Goal: Information Seeking & Learning: Learn about a topic

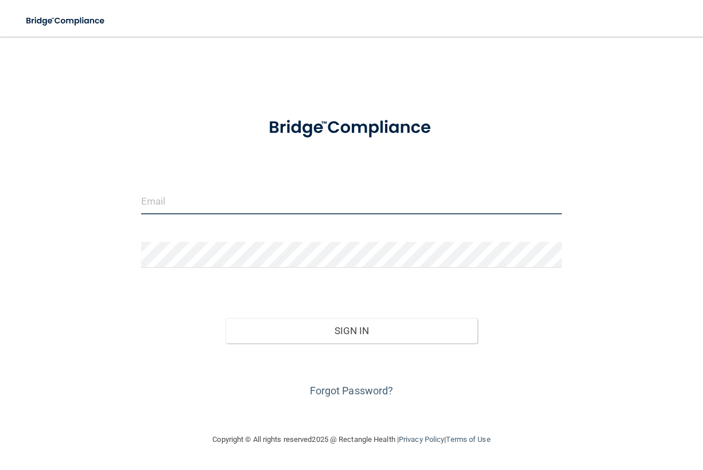
click at [189, 201] on input "email" at bounding box center [351, 202] width 420 height 26
drag, startPoint x: 403, startPoint y: 25, endPoint x: 586, endPoint y: 32, distance: 182.5
click at [586, 32] on nav "Toggle navigation Manage My Enterprise Manage My Location" at bounding box center [351, 18] width 703 height 37
click at [221, 206] on input "email" at bounding box center [351, 202] width 420 height 26
type input "[PERSON_NAME][EMAIL_ADDRESS][PERSON_NAME][DOMAIN_NAME]"
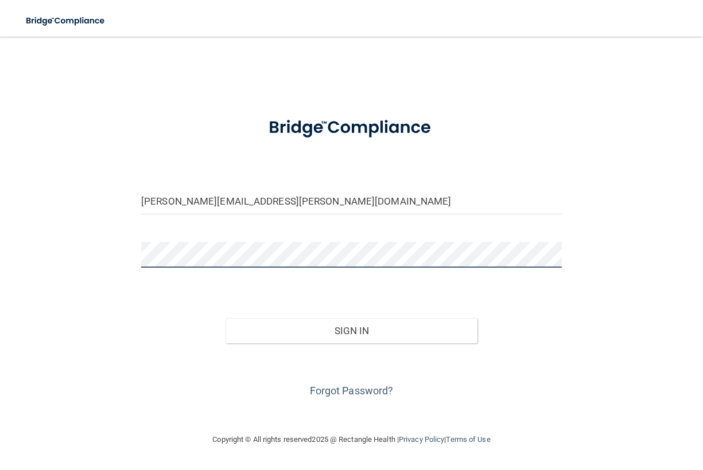
click at [225, 318] on button "Sign In" at bounding box center [351, 330] width 252 height 25
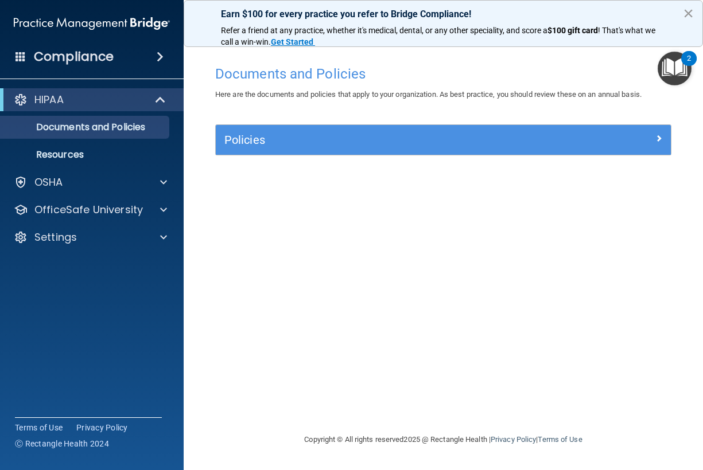
click at [687, 14] on button "×" at bounding box center [687, 13] width 11 height 18
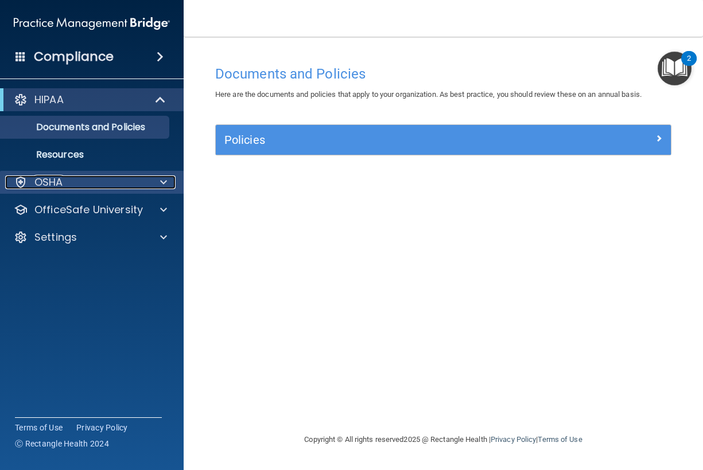
click at [58, 182] on p "OSHA" at bounding box center [48, 182] width 29 height 14
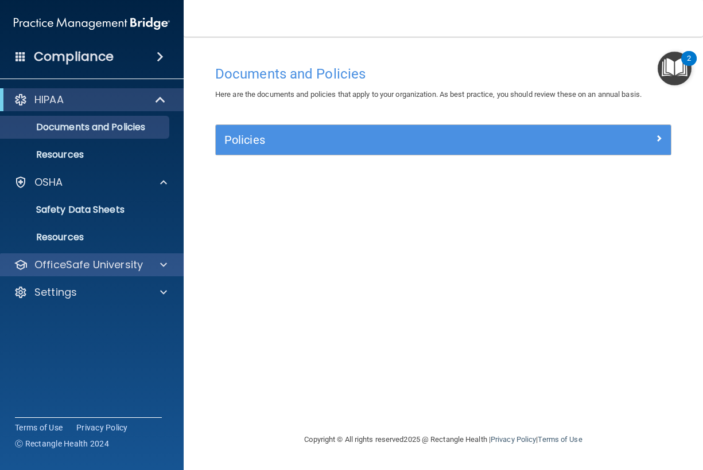
click at [95, 257] on div "OfficeSafe University" at bounding box center [92, 264] width 184 height 23
click at [162, 261] on span at bounding box center [163, 265] width 7 height 14
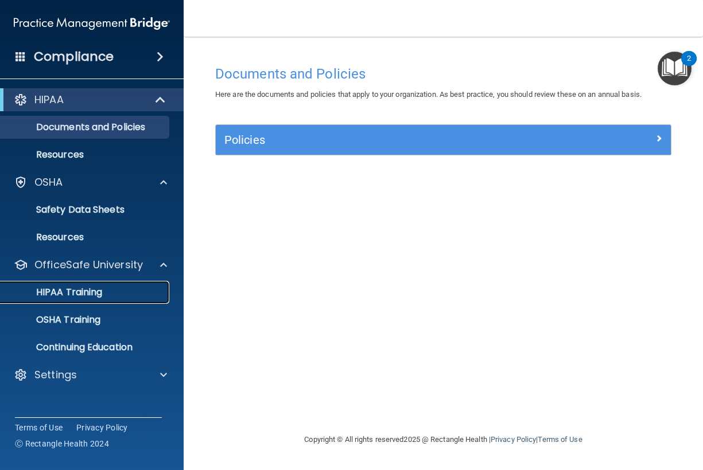
click at [81, 288] on p "HIPAA Training" at bounding box center [54, 292] width 95 height 11
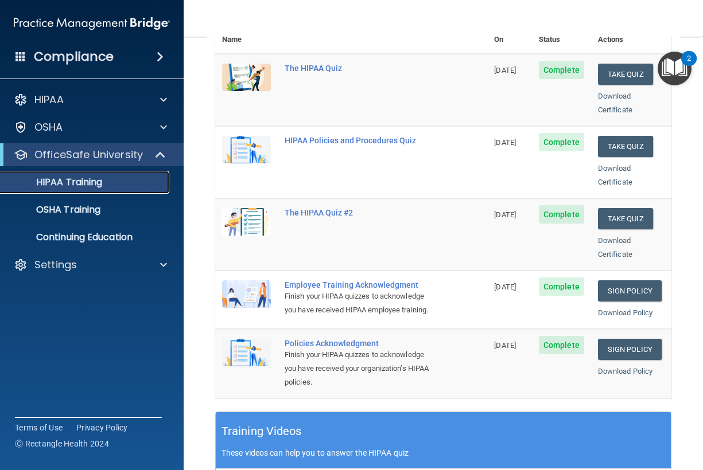
scroll to position [158, 0]
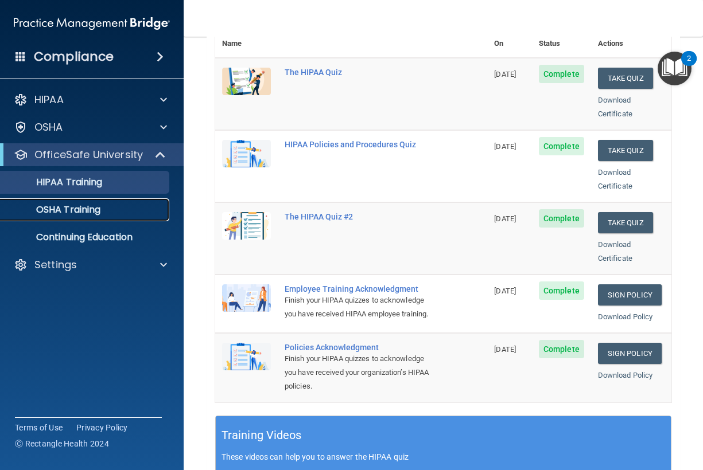
click at [75, 210] on p "OSHA Training" at bounding box center [53, 209] width 93 height 11
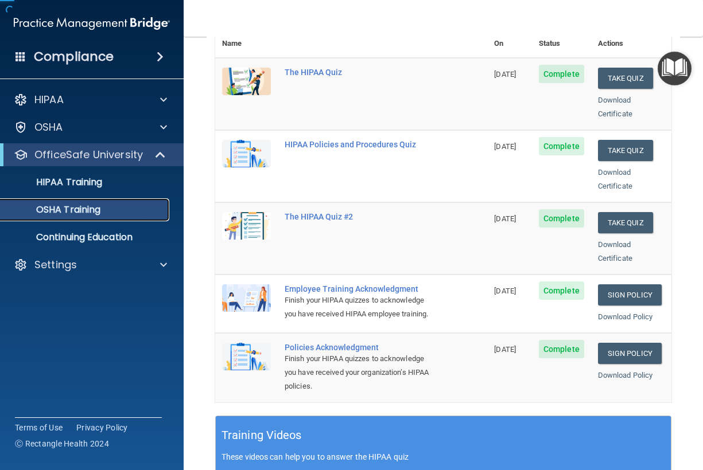
click at [75, 210] on p "OSHA Training" at bounding box center [53, 209] width 93 height 11
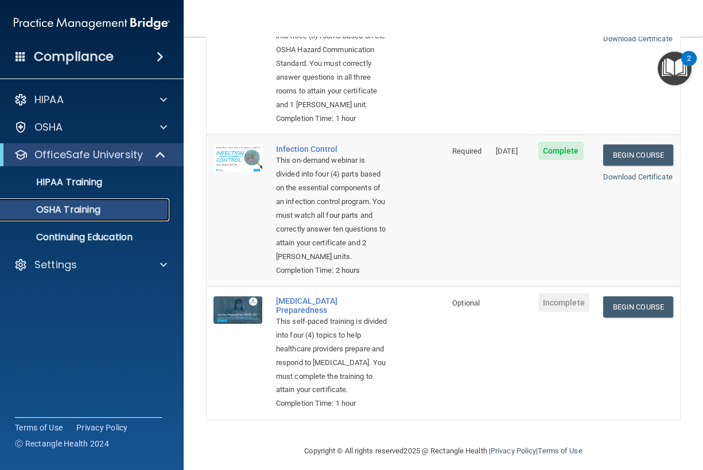
scroll to position [310, 0]
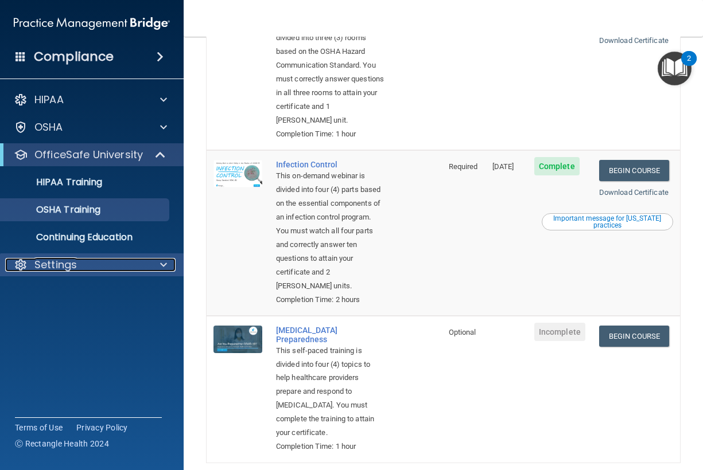
click at [71, 267] on p "Settings" at bounding box center [55, 265] width 42 height 14
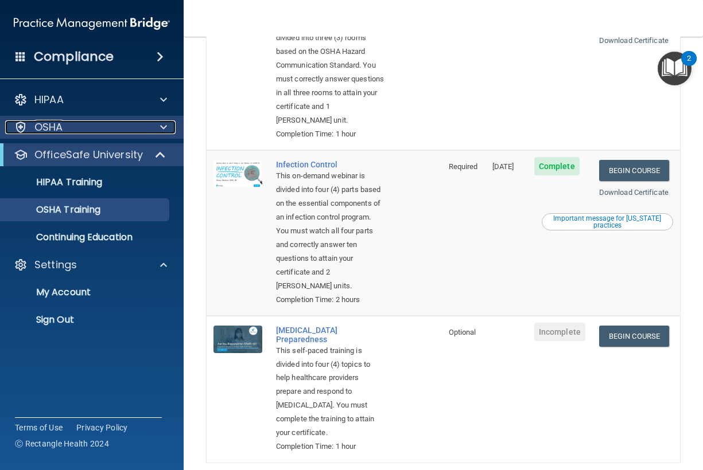
click at [79, 126] on div "OSHA" at bounding box center [76, 127] width 142 height 14
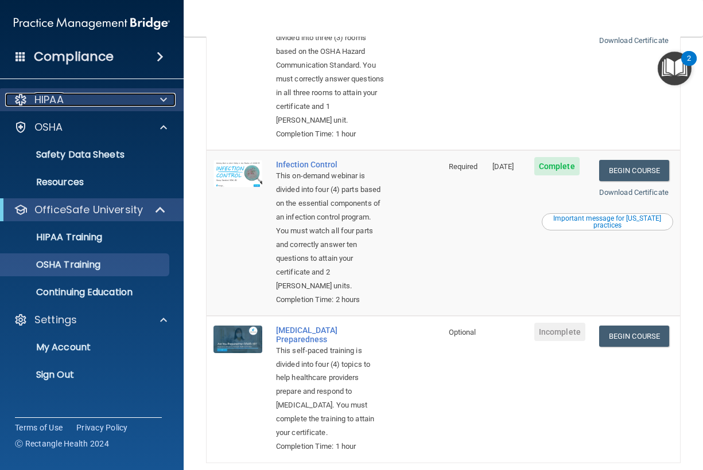
click at [114, 93] on div "HIPAA" at bounding box center [76, 100] width 142 height 14
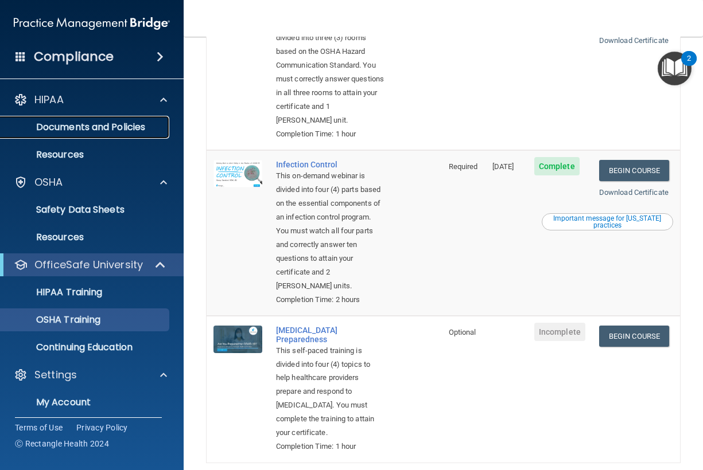
click at [85, 126] on p "Documents and Policies" at bounding box center [85, 127] width 157 height 11
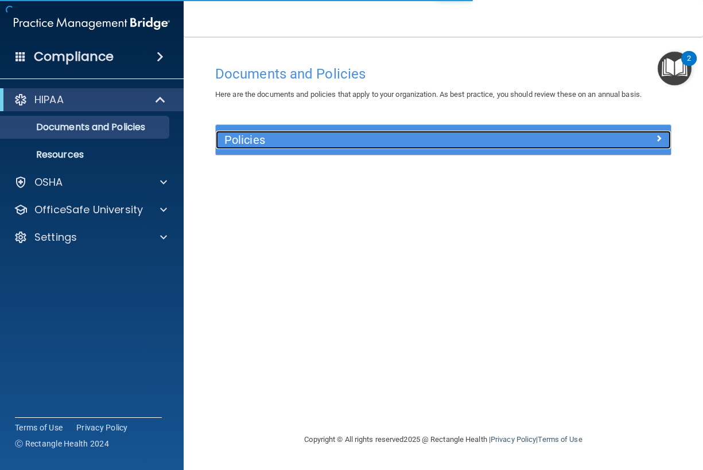
click at [330, 143] on h5 "Policies" at bounding box center [386, 140] width 324 height 13
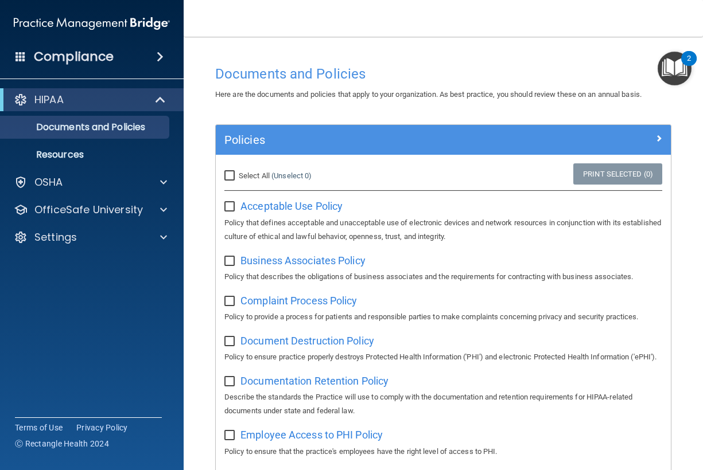
click at [225, 171] on input "Select All (Unselect 0) Unselect All" at bounding box center [230, 175] width 13 height 9
checkbox input "true"
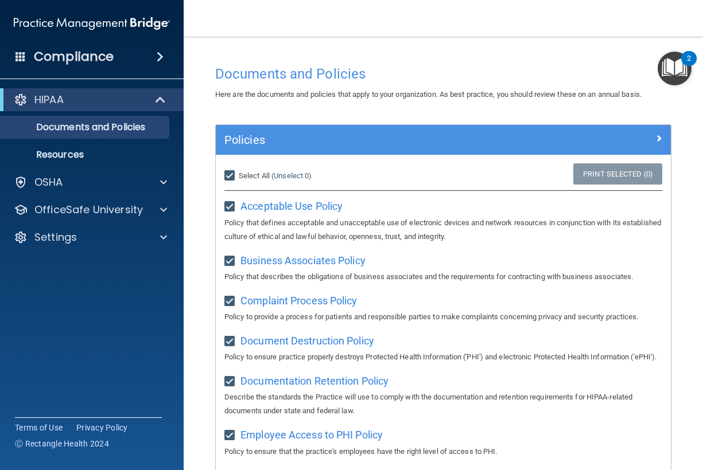
checkbox input "true"
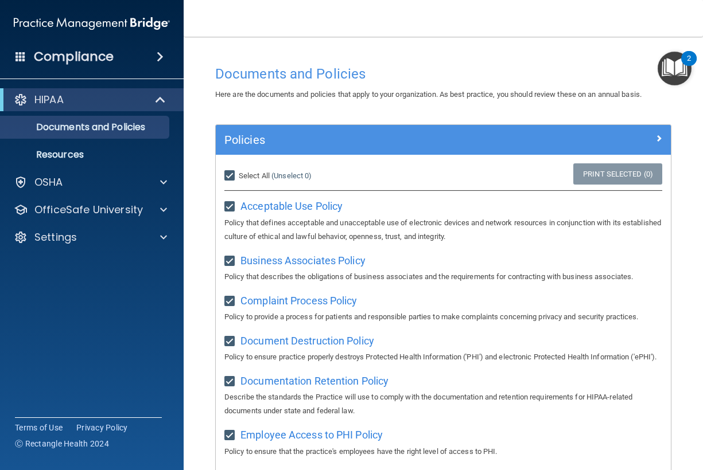
checkbox input "true"
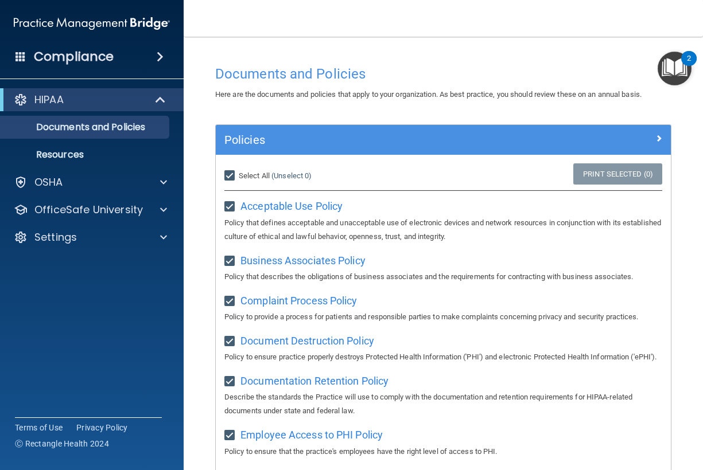
checkbox input "true"
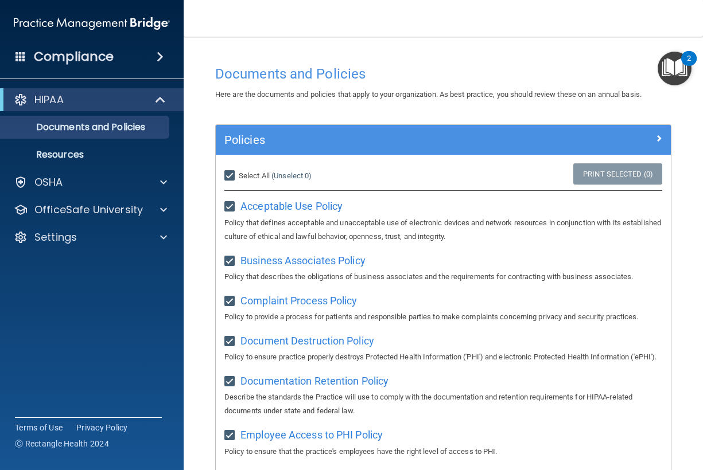
checkbox input "true"
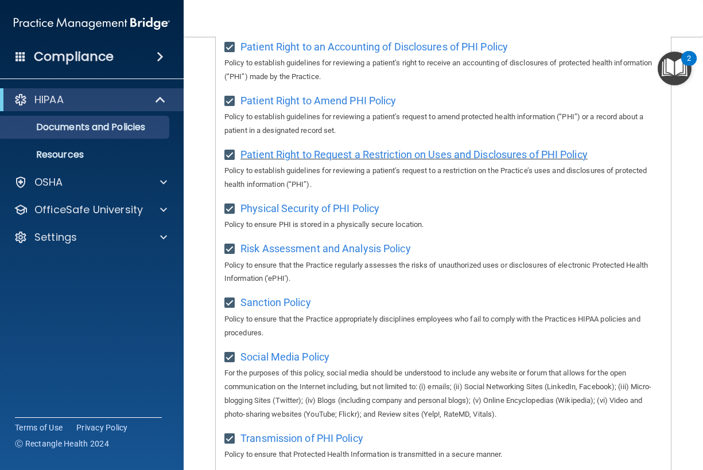
scroll to position [619, 0]
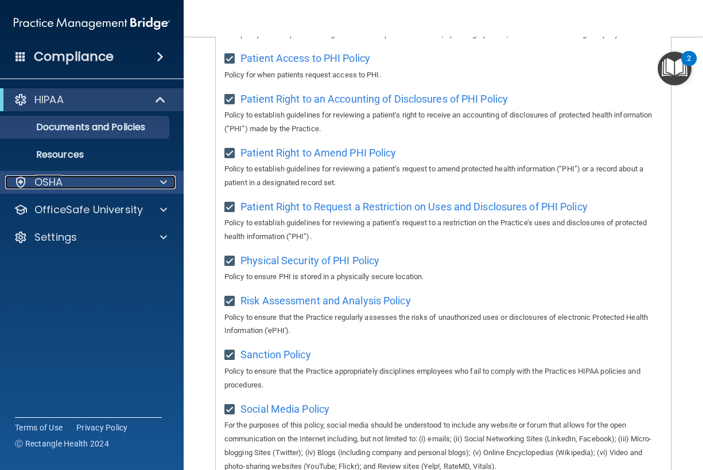
click at [80, 178] on div "OSHA" at bounding box center [76, 182] width 142 height 14
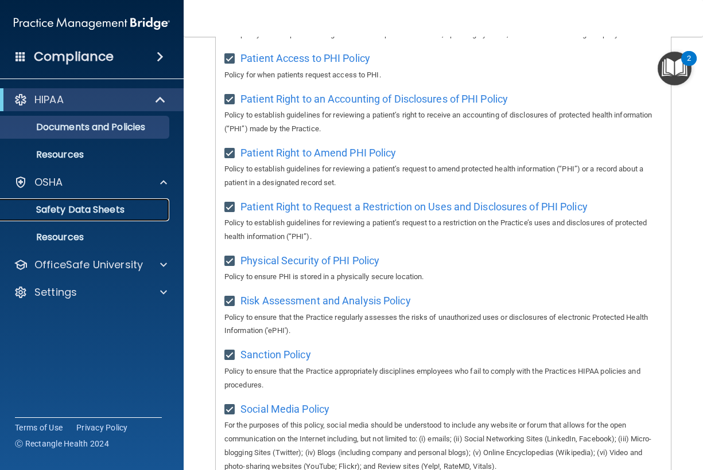
click at [84, 208] on p "Safety Data Sheets" at bounding box center [85, 209] width 157 height 11
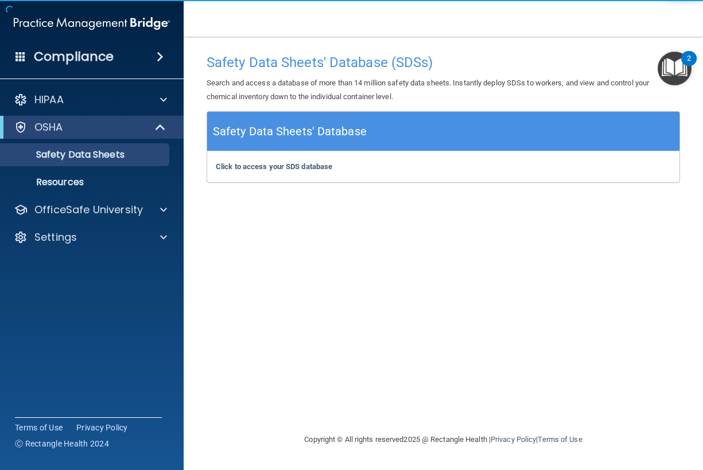
click at [248, 139] on h5 "Safety Data Sheets' Database" at bounding box center [290, 132] width 154 height 20
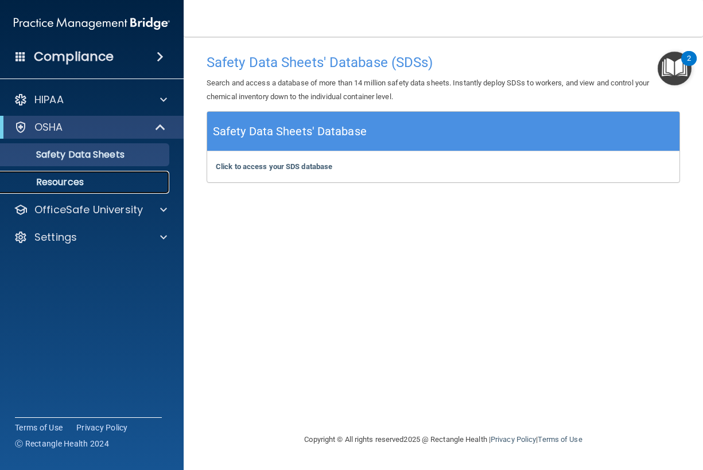
click at [67, 181] on p "Resources" at bounding box center [85, 182] width 157 height 11
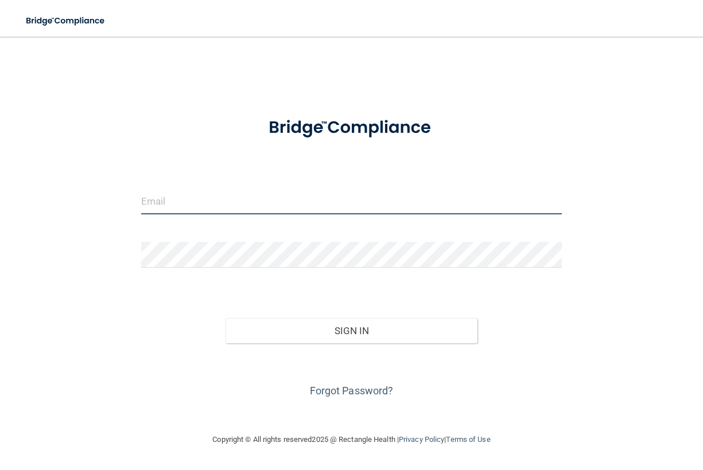
click at [174, 204] on input "email" at bounding box center [351, 202] width 420 height 26
click at [141, 214] on div at bounding box center [141, 214] width 0 height 0
type input "[PERSON_NAME][EMAIL_ADDRESS][PERSON_NAME][DOMAIN_NAME]"
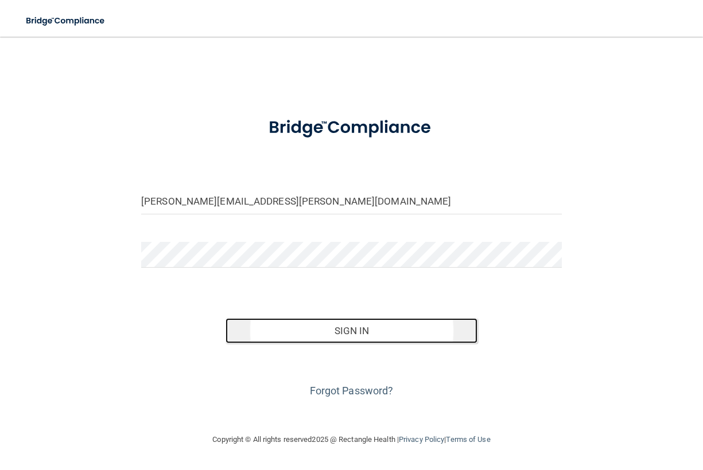
click at [335, 335] on button "Sign In" at bounding box center [351, 330] width 252 height 25
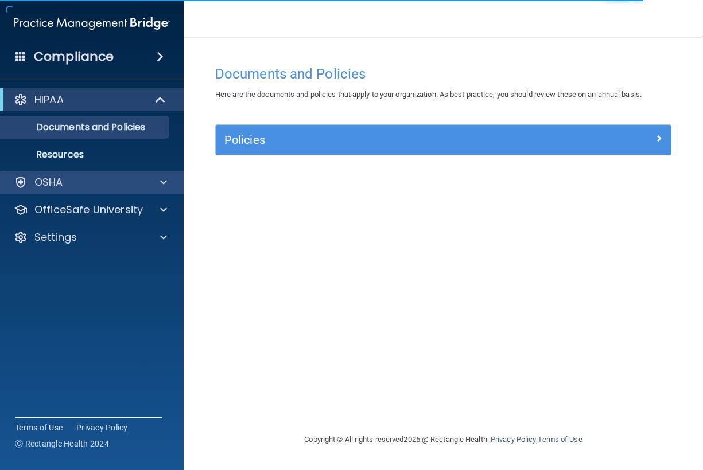
click at [107, 189] on div "OSHA" at bounding box center [92, 182] width 184 height 23
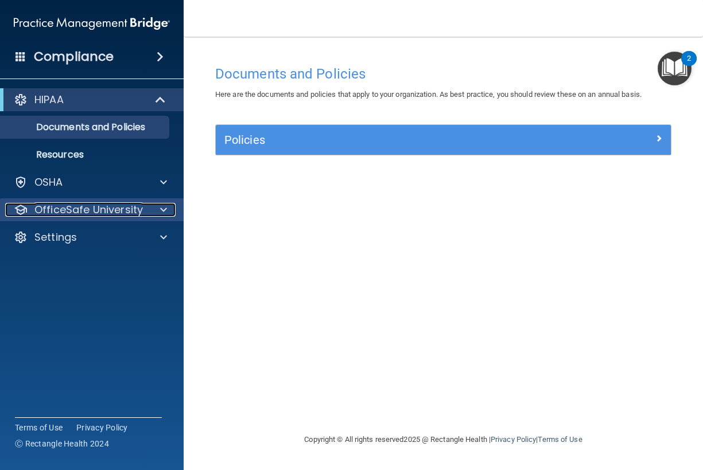
click at [163, 209] on span at bounding box center [163, 210] width 7 height 14
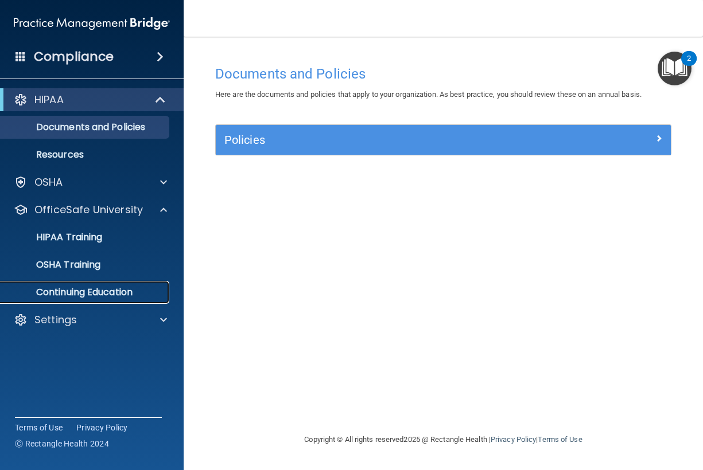
click at [87, 291] on p "Continuing Education" at bounding box center [85, 292] width 157 height 11
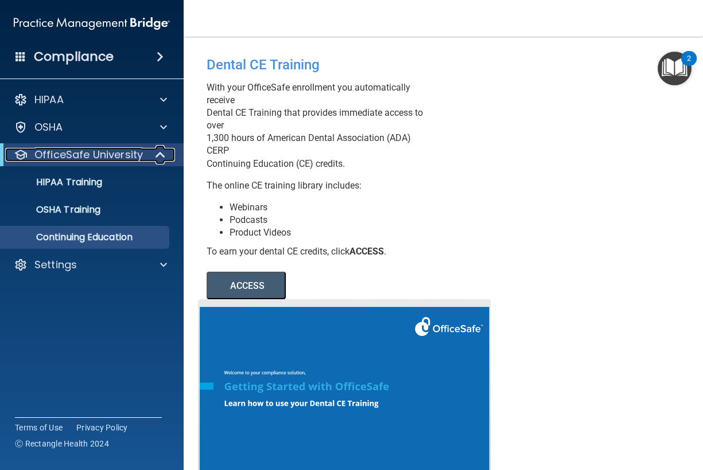
click at [121, 158] on p "OfficeSafe University" at bounding box center [88, 155] width 108 height 14
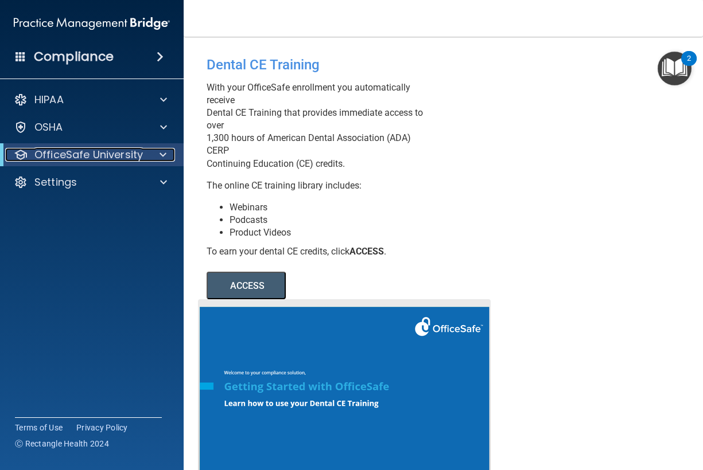
click at [112, 161] on p "OfficeSafe University" at bounding box center [88, 155] width 108 height 14
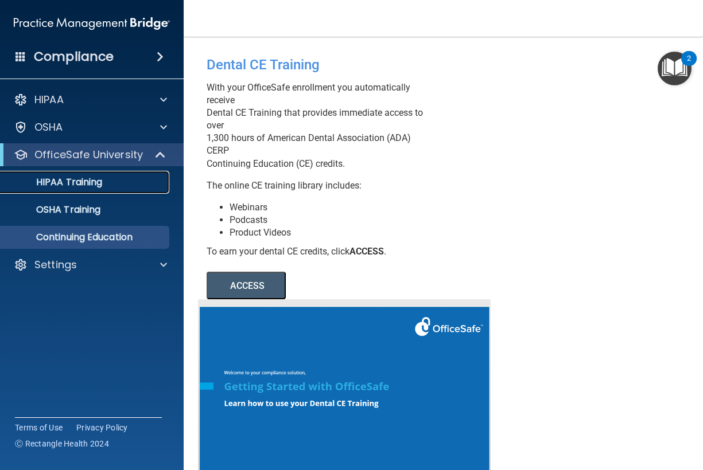
click at [80, 179] on p "HIPAA Training" at bounding box center [54, 182] width 95 height 11
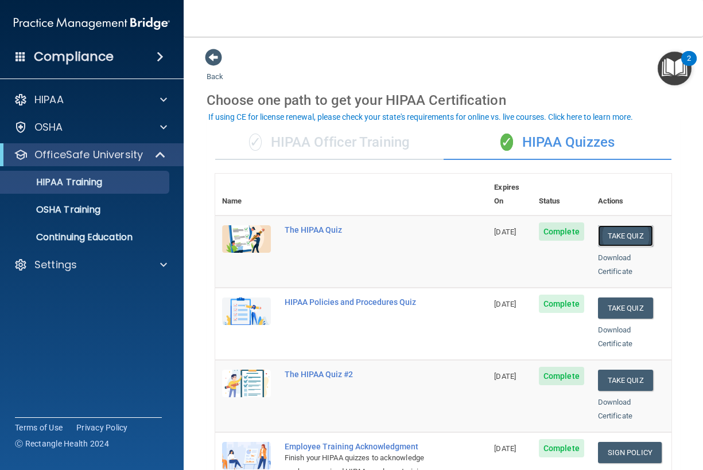
click at [626, 225] on button "Take Quiz" at bounding box center [625, 235] width 55 height 21
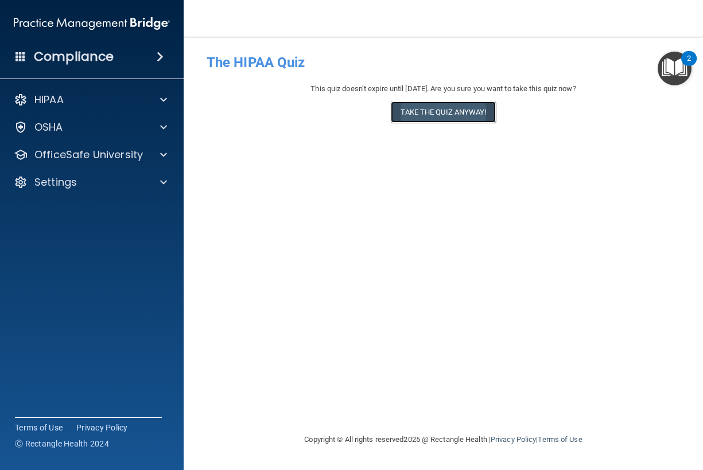
click at [448, 114] on button "Take the quiz anyway!" at bounding box center [443, 112] width 104 height 21
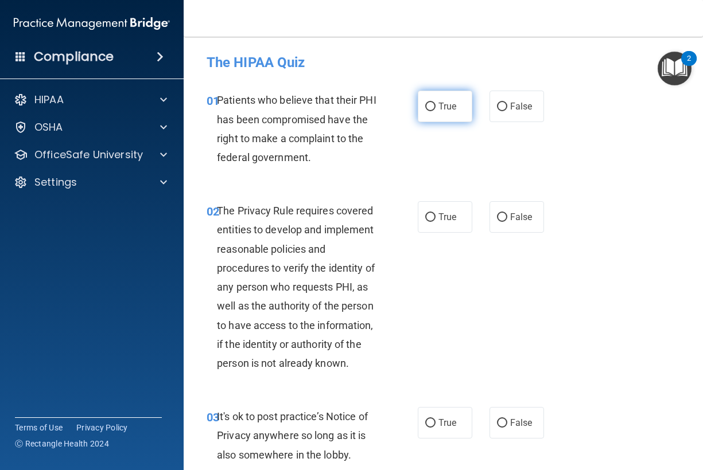
click at [439, 100] on label "True" at bounding box center [445, 107] width 54 height 32
click at [435, 103] on input "True" at bounding box center [430, 107] width 10 height 9
radio input "true"
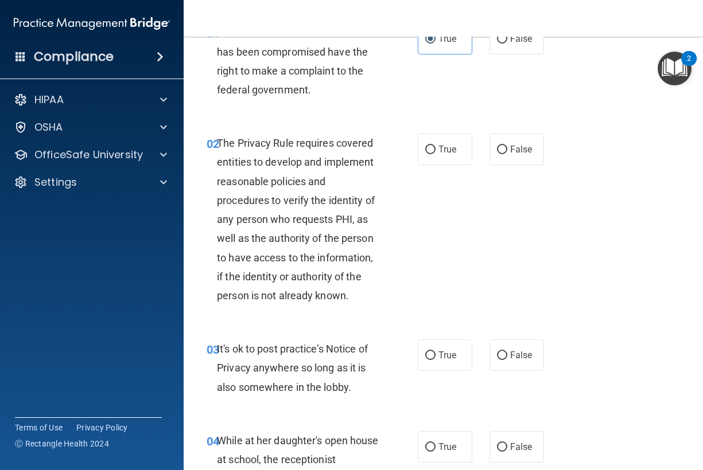
scroll to position [103, 0]
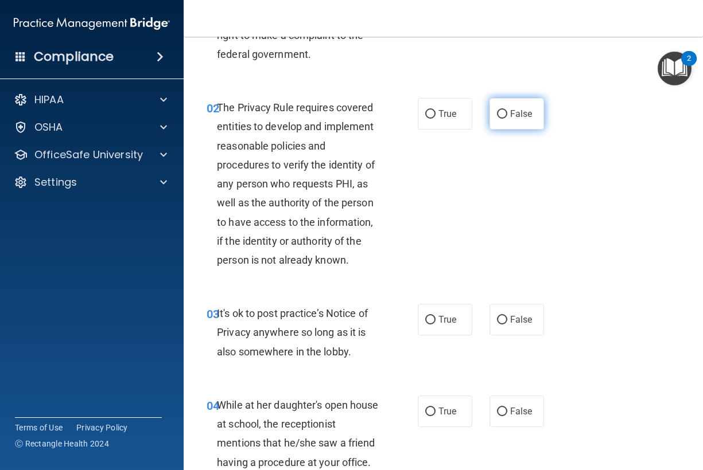
click at [495, 122] on label "False" at bounding box center [516, 114] width 54 height 32
click at [497, 119] on input "False" at bounding box center [502, 114] width 10 height 9
radio input "true"
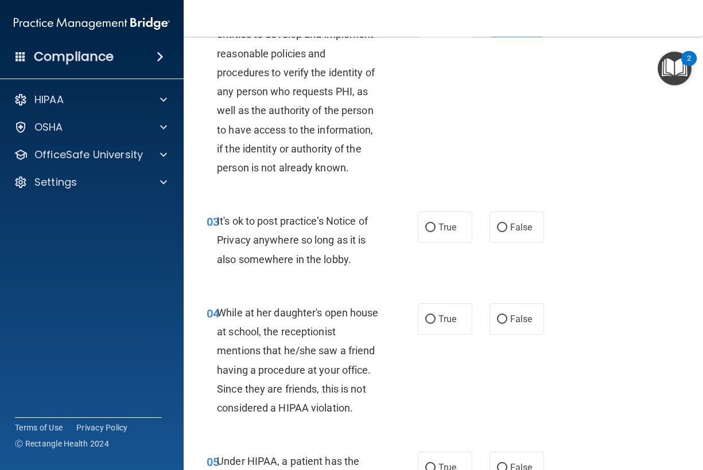
scroll to position [206, 0]
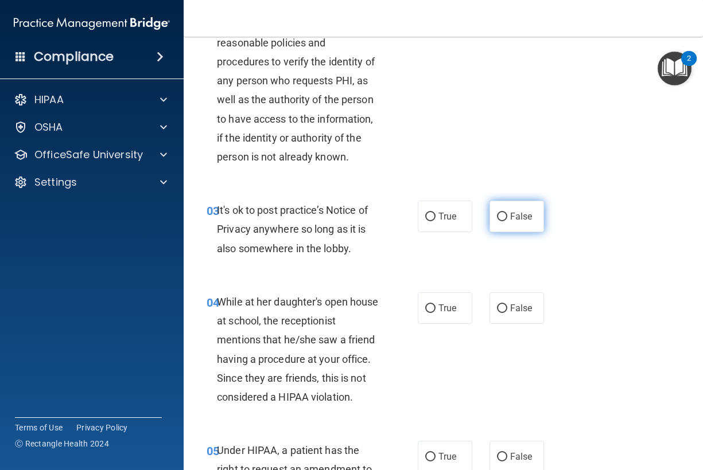
click at [525, 213] on span "False" at bounding box center [521, 216] width 22 height 11
click at [507, 213] on input "False" at bounding box center [502, 217] width 10 height 9
radio input "true"
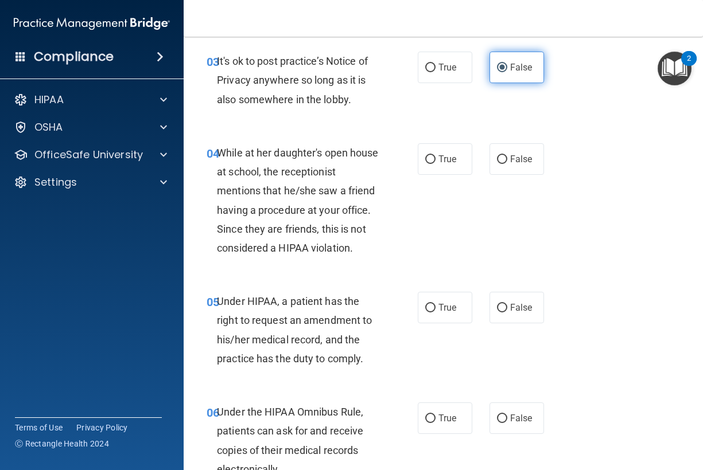
scroll to position [361, 0]
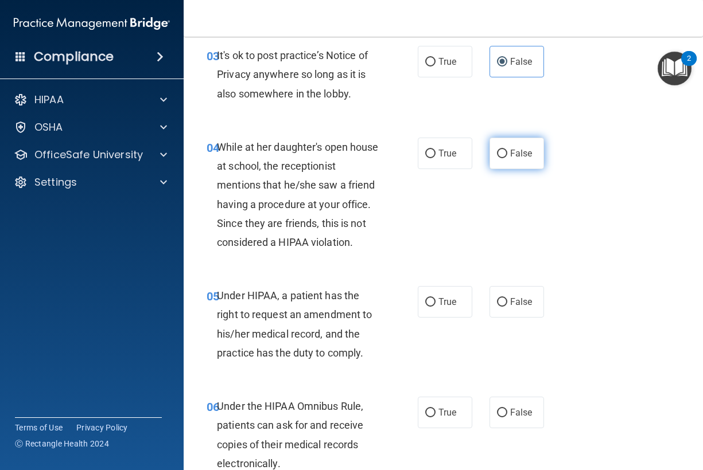
click at [516, 164] on label "False" at bounding box center [516, 154] width 54 height 32
click at [507, 158] on input "False" at bounding box center [502, 154] width 10 height 9
radio input "true"
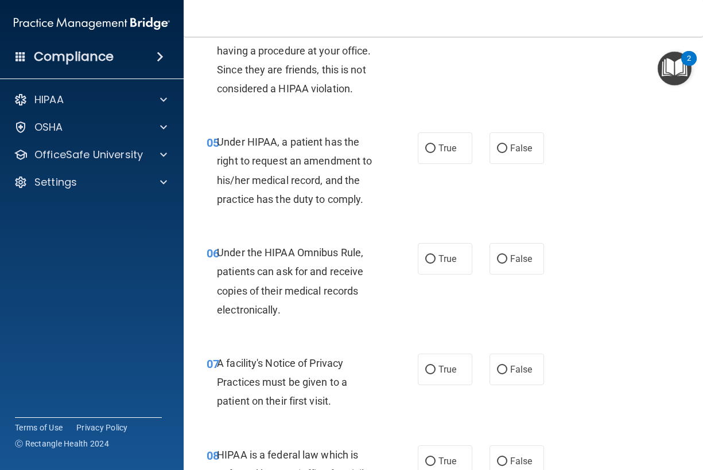
scroll to position [516, 0]
click at [517, 149] on span "False" at bounding box center [521, 147] width 22 height 11
click at [507, 149] on input "False" at bounding box center [502, 147] width 10 height 9
radio input "true"
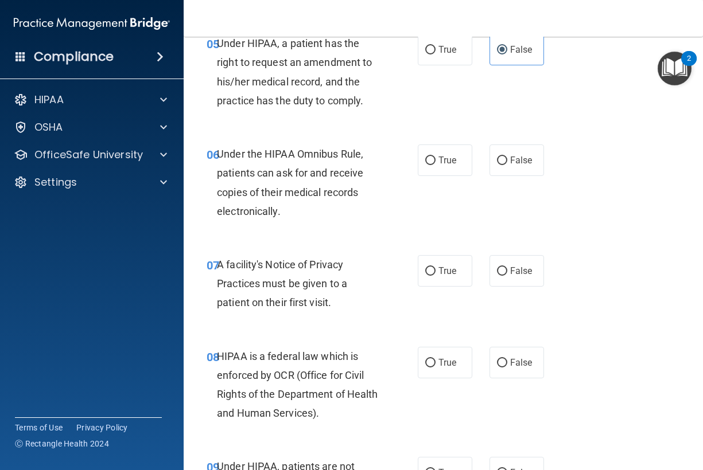
scroll to position [619, 0]
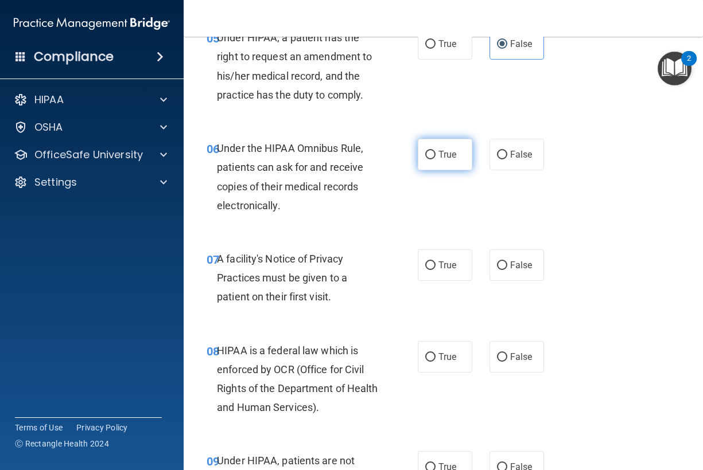
click at [448, 159] on span "True" at bounding box center [447, 154] width 18 height 11
click at [435, 159] on input "True" at bounding box center [430, 155] width 10 height 9
radio input "true"
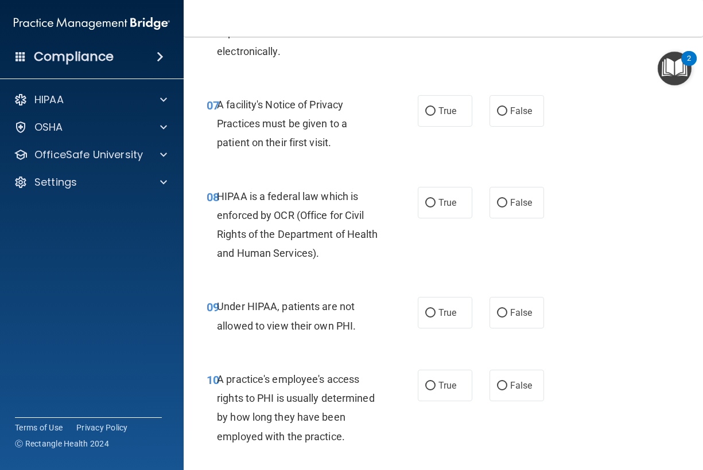
scroll to position [774, 0]
click at [454, 118] on label "True" at bounding box center [445, 111] width 54 height 32
click at [435, 115] on input "True" at bounding box center [430, 111] width 10 height 9
radio input "true"
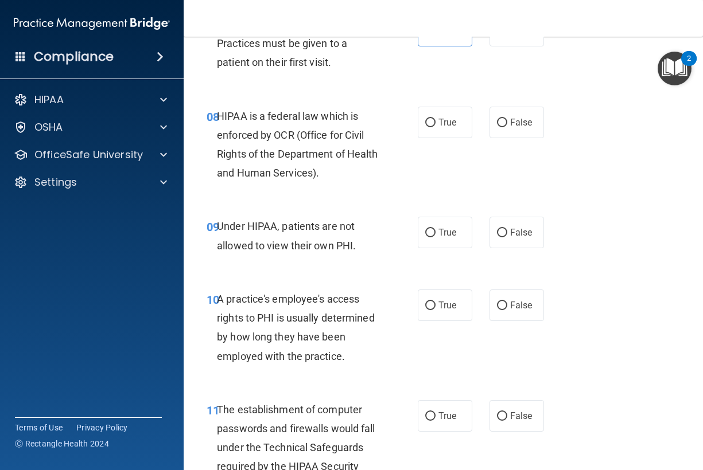
scroll to position [877, 0]
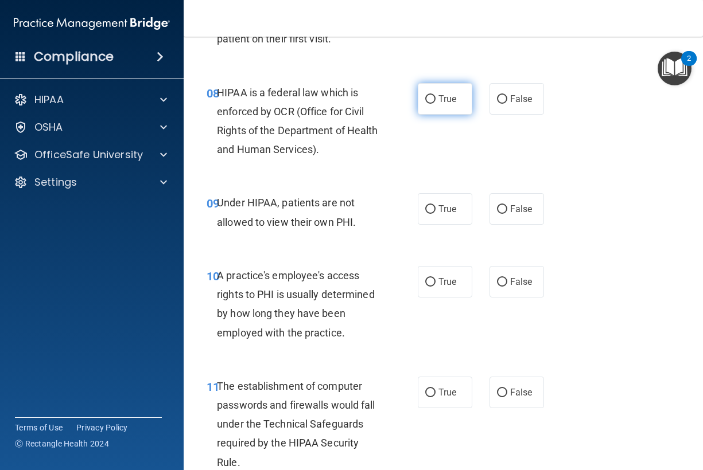
click at [449, 101] on span "True" at bounding box center [447, 98] width 18 height 11
click at [435, 101] on input "True" at bounding box center [430, 99] width 10 height 9
radio input "true"
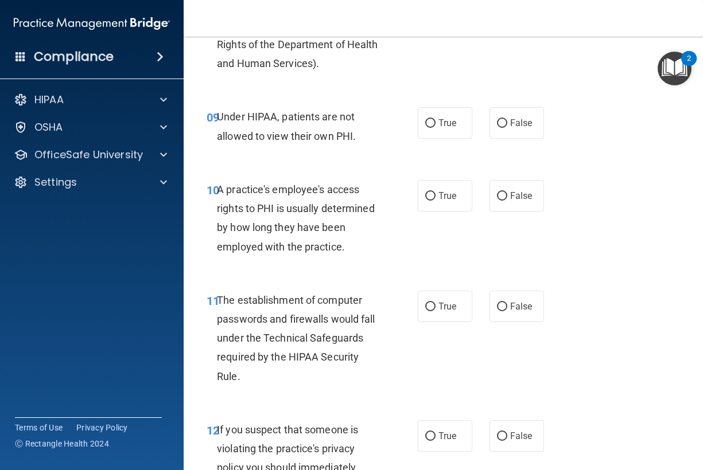
scroll to position [981, 0]
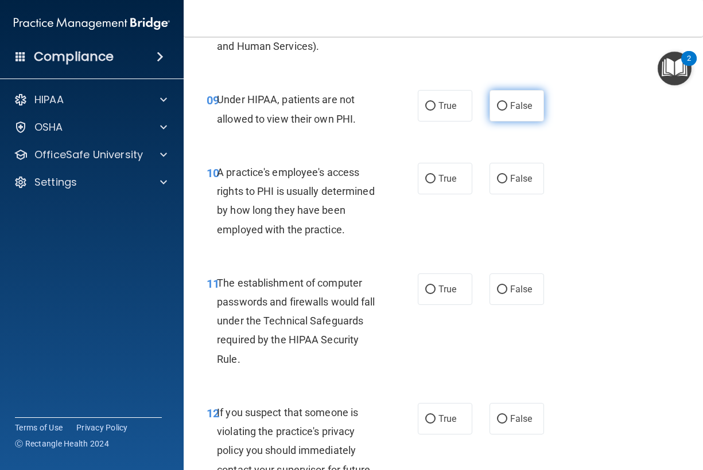
click at [495, 114] on label "False" at bounding box center [516, 106] width 54 height 32
click at [497, 111] on input "False" at bounding box center [502, 106] width 10 height 9
radio input "true"
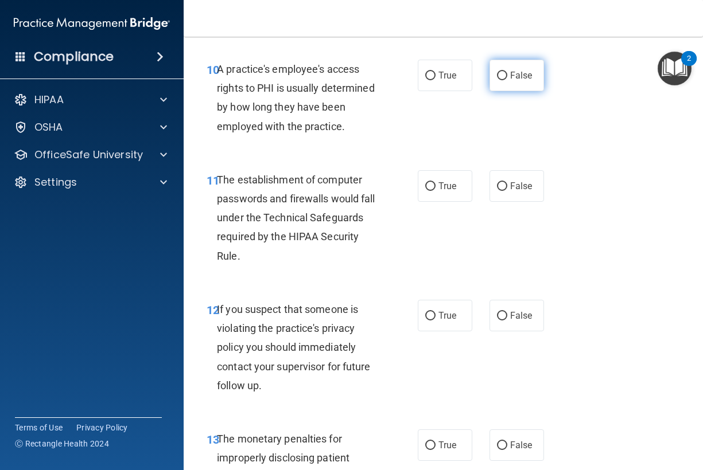
click at [489, 80] on label "False" at bounding box center [516, 76] width 54 height 32
click at [497, 80] on input "False" at bounding box center [502, 76] width 10 height 9
radio input "true"
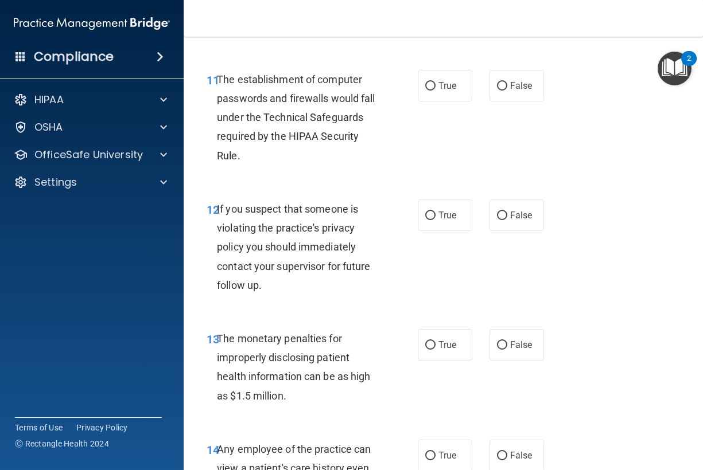
scroll to position [1187, 0]
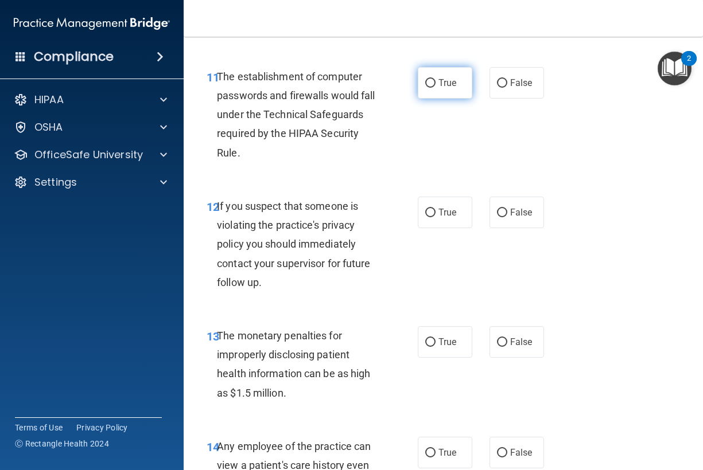
click at [451, 83] on span "True" at bounding box center [447, 82] width 18 height 11
click at [435, 83] on input "True" at bounding box center [430, 83] width 10 height 9
radio input "true"
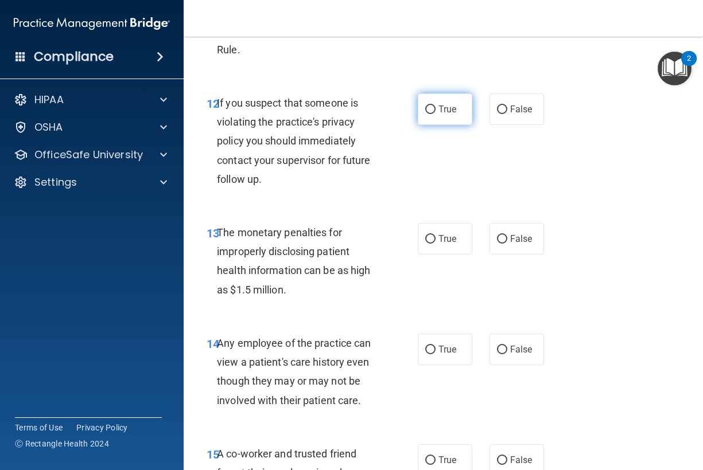
click at [448, 109] on span "True" at bounding box center [447, 109] width 18 height 11
click at [435, 109] on input "True" at bounding box center [430, 110] width 10 height 9
radio input "true"
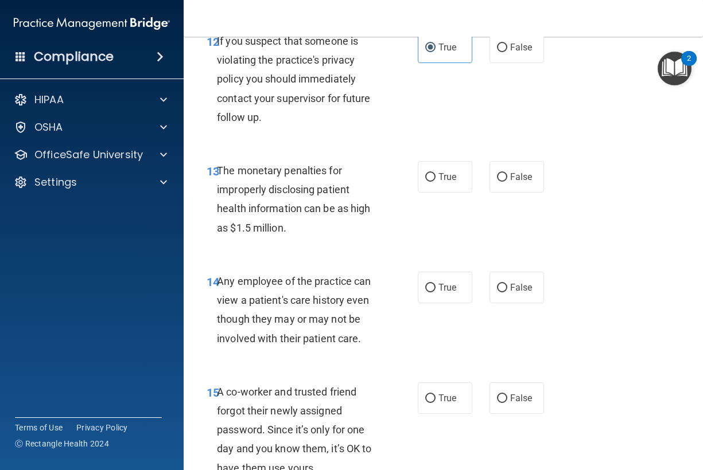
scroll to position [1394, 0]
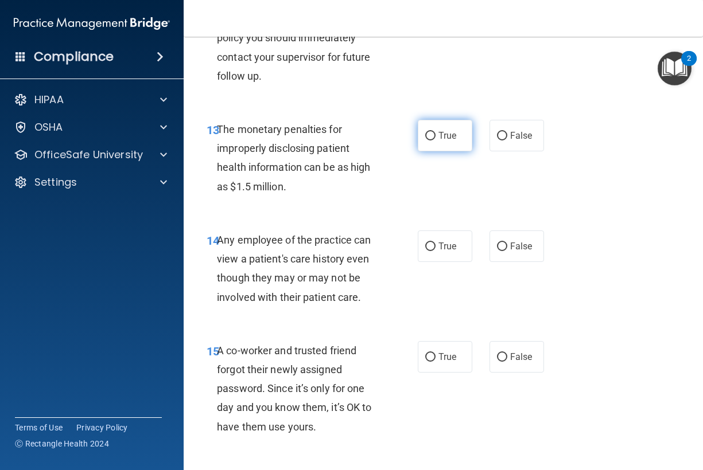
click at [451, 144] on label "True" at bounding box center [445, 136] width 54 height 32
click at [435, 141] on input "True" at bounding box center [430, 136] width 10 height 9
radio input "true"
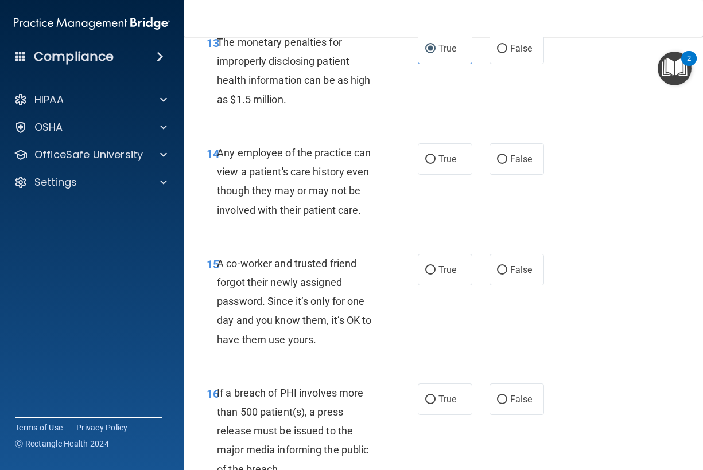
scroll to position [1497, 0]
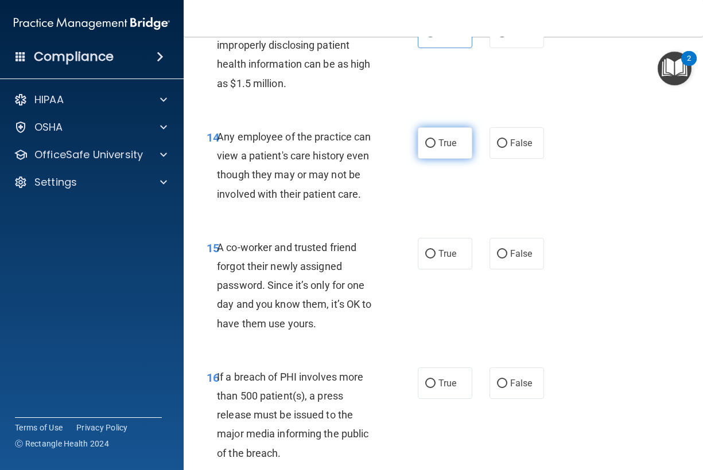
click at [449, 146] on span "True" at bounding box center [447, 143] width 18 height 11
click at [435, 146] on input "True" at bounding box center [430, 143] width 10 height 9
radio input "true"
click at [498, 150] on label "False" at bounding box center [516, 143] width 54 height 32
click at [498, 148] on input "False" at bounding box center [502, 143] width 10 height 9
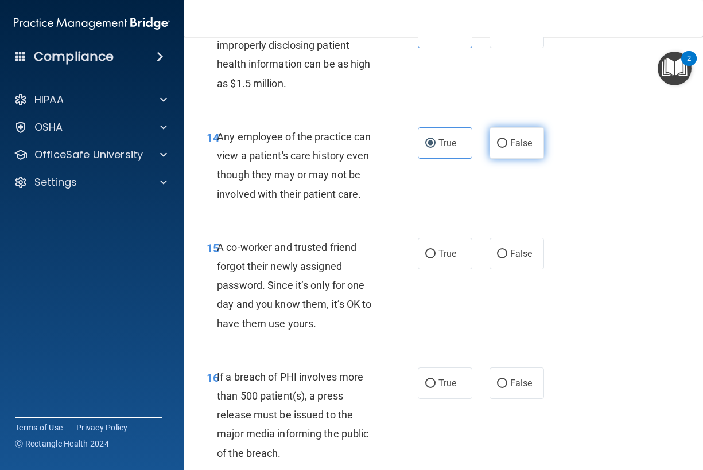
radio input "true"
radio input "false"
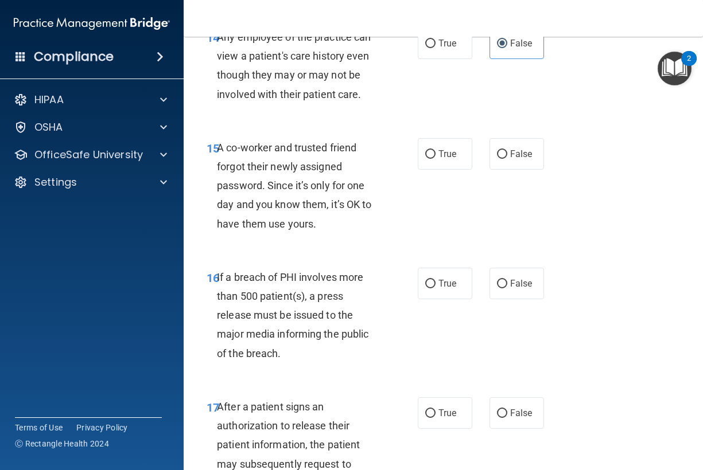
scroll to position [1600, 0]
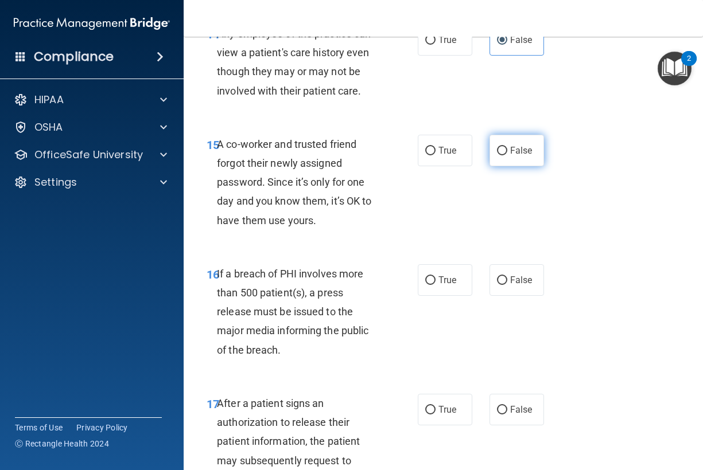
click at [510, 149] on span "False" at bounding box center [521, 150] width 22 height 11
click at [507, 149] on input "False" at bounding box center [502, 151] width 10 height 9
radio input "true"
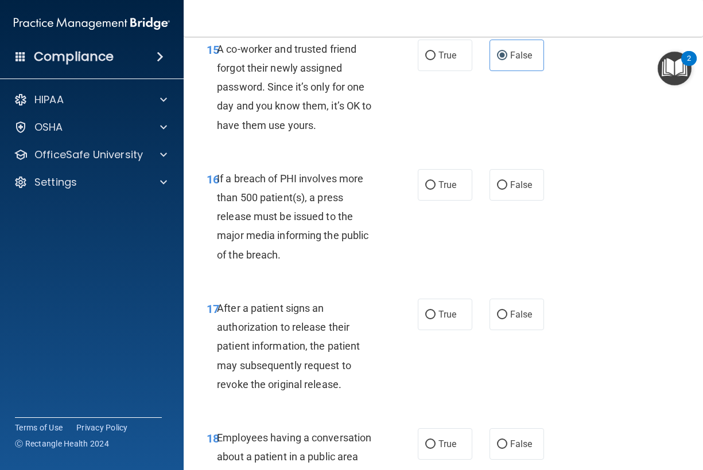
scroll to position [1755, 0]
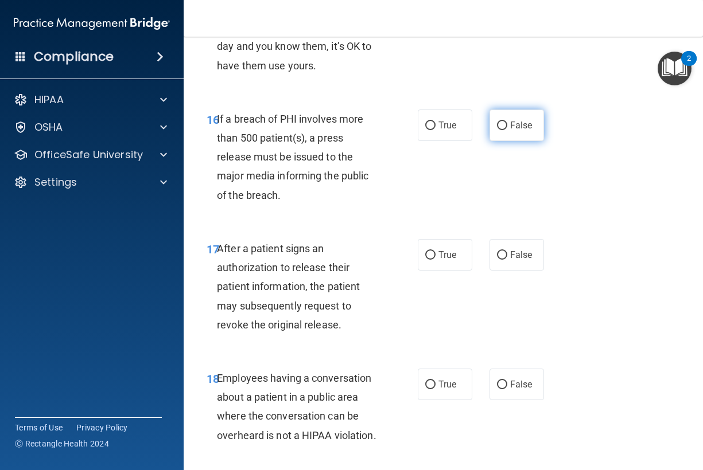
click at [512, 135] on label "False" at bounding box center [516, 126] width 54 height 32
click at [507, 130] on input "False" at bounding box center [502, 126] width 10 height 9
radio input "true"
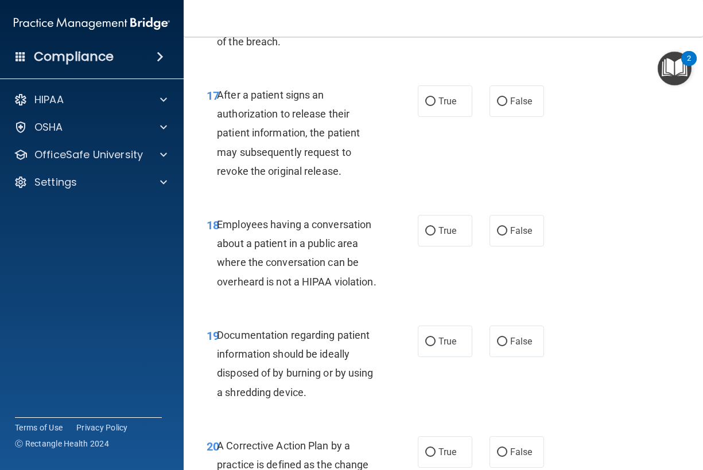
scroll to position [1910, 0]
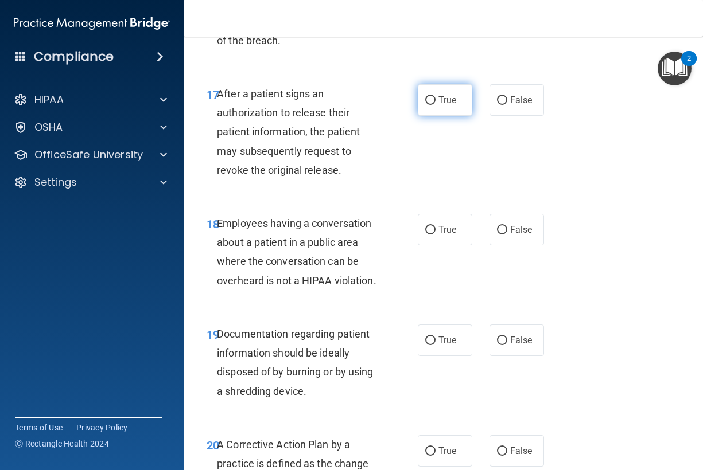
click at [461, 107] on label "True" at bounding box center [445, 100] width 54 height 32
click at [435, 105] on input "True" at bounding box center [430, 100] width 10 height 9
radio input "true"
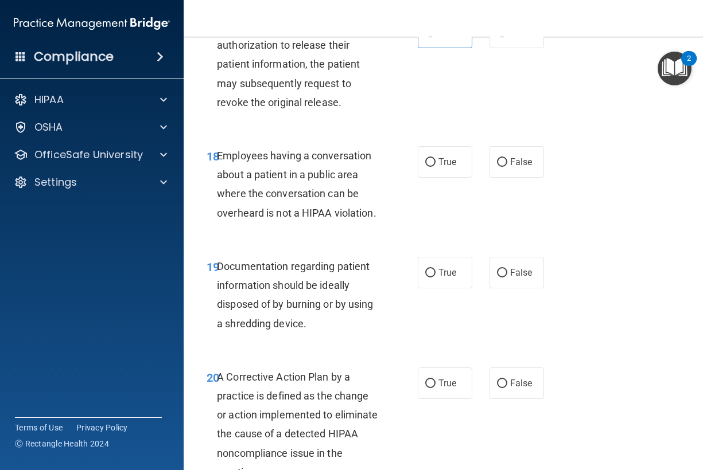
scroll to position [2013, 0]
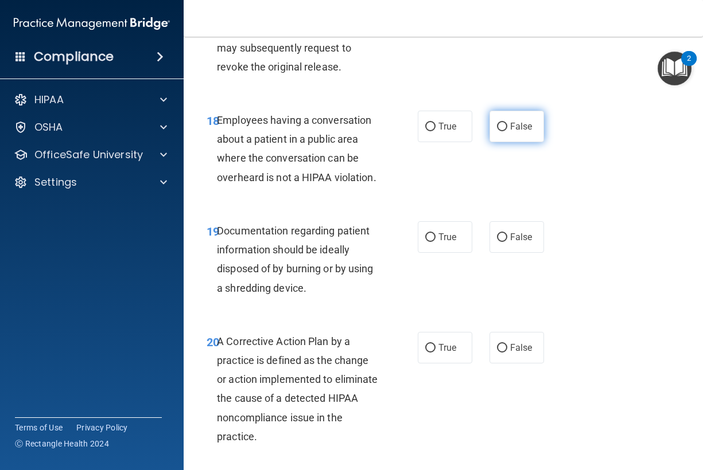
click at [494, 132] on label "False" at bounding box center [516, 127] width 54 height 32
click at [497, 131] on input "False" at bounding box center [502, 127] width 10 height 9
radio input "true"
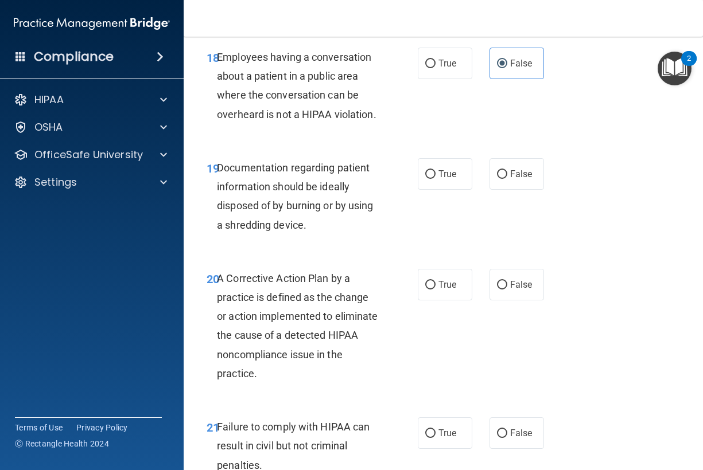
scroll to position [2116, 0]
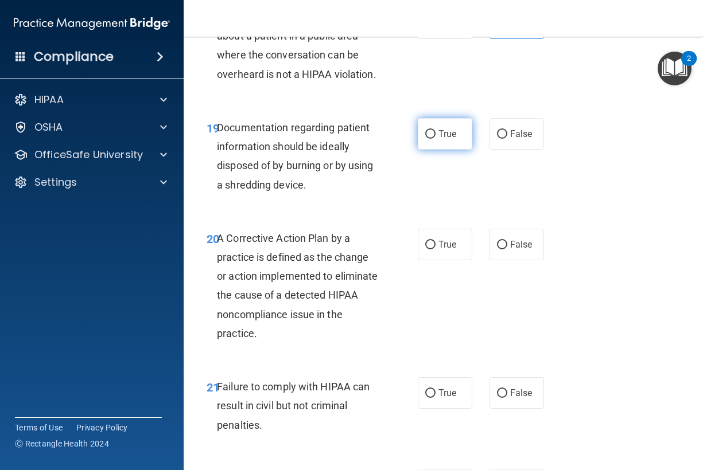
click at [451, 150] on label "True" at bounding box center [445, 134] width 54 height 32
click at [435, 139] on input "True" at bounding box center [430, 134] width 10 height 9
radio input "true"
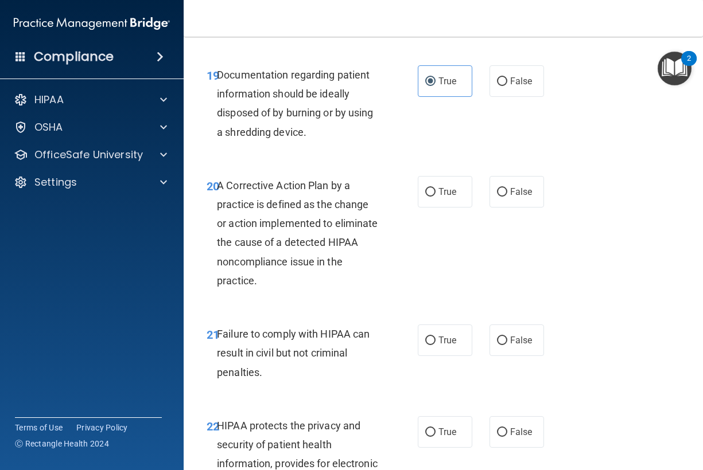
scroll to position [2219, 0]
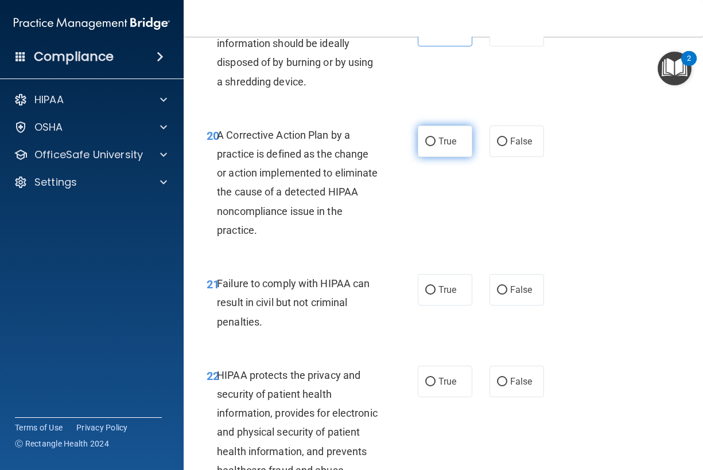
click at [439, 157] on label "True" at bounding box center [445, 142] width 54 height 32
click at [435, 146] on input "True" at bounding box center [430, 142] width 10 height 9
radio input "true"
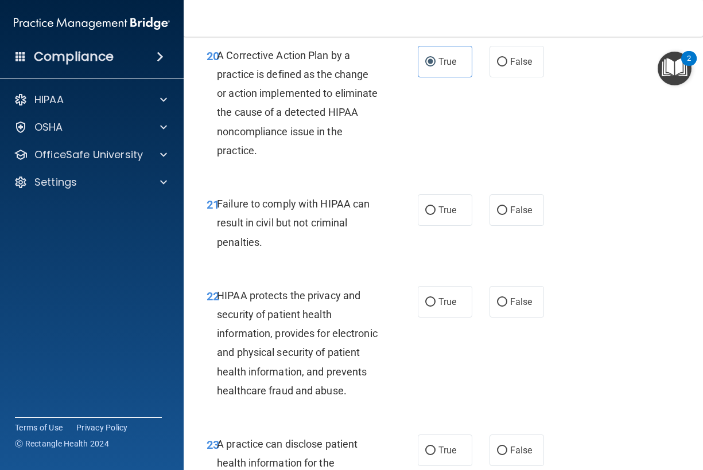
scroll to position [2323, 0]
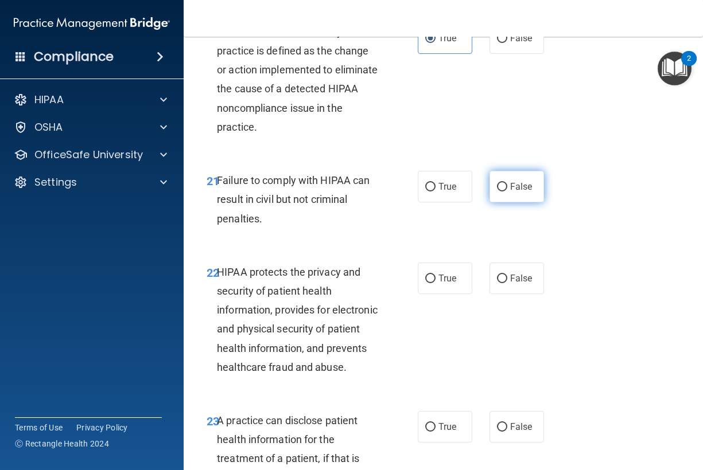
click at [521, 202] on label "False" at bounding box center [516, 187] width 54 height 32
click at [507, 192] on input "False" at bounding box center [502, 187] width 10 height 9
radio input "true"
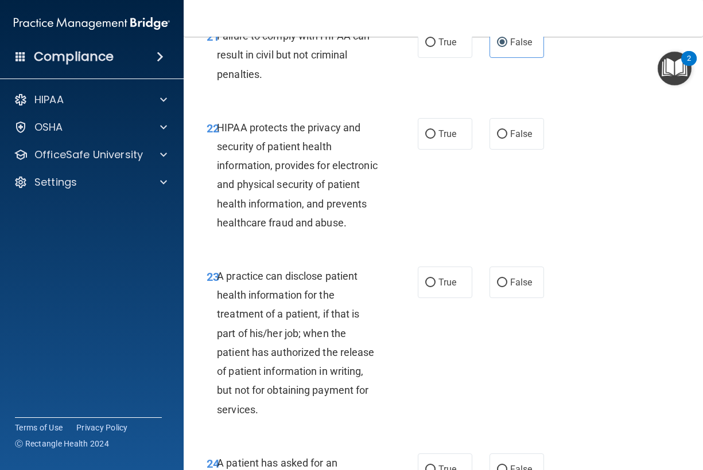
scroll to position [2477, 0]
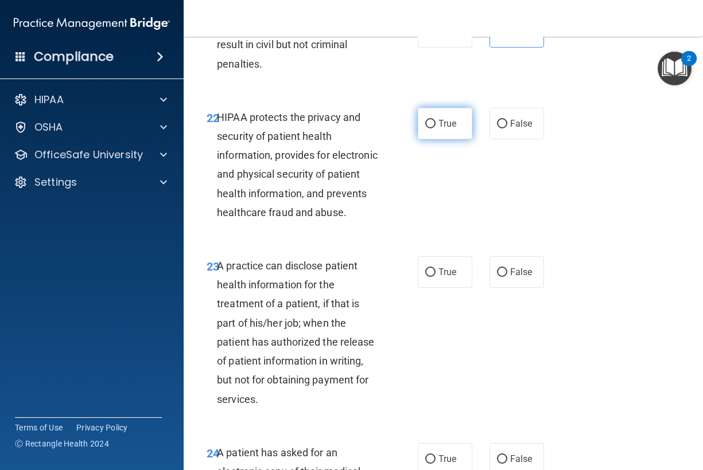
click at [438, 129] on span "True" at bounding box center [447, 123] width 18 height 11
click at [435, 128] on input "True" at bounding box center [430, 124] width 10 height 9
radio input "true"
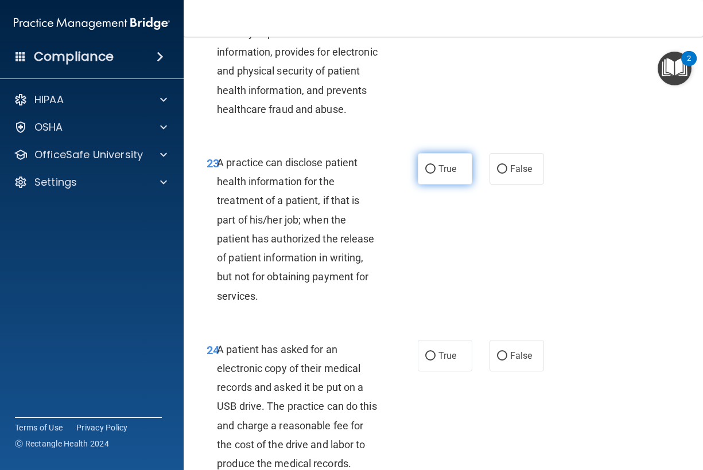
click at [438, 174] on span "True" at bounding box center [447, 168] width 18 height 11
click at [435, 174] on input "True" at bounding box center [430, 169] width 10 height 9
radio input "true"
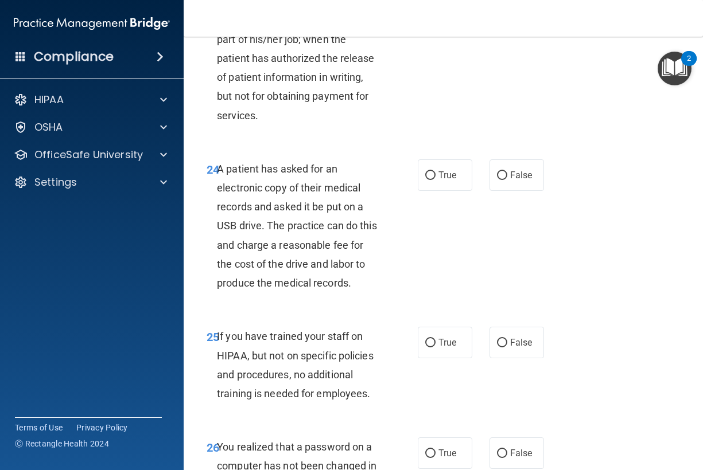
scroll to position [2787, 0]
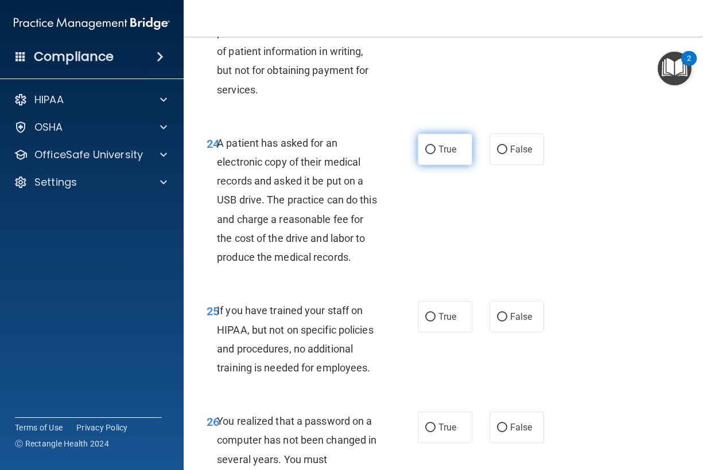
click at [456, 165] on label "True" at bounding box center [445, 150] width 54 height 32
click at [435, 154] on input "True" at bounding box center [430, 150] width 10 height 9
radio input "true"
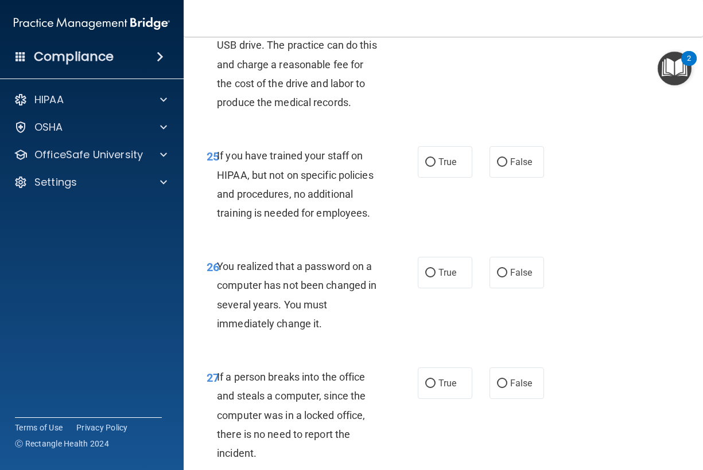
scroll to position [2890, 0]
